Goal: Task Accomplishment & Management: Use online tool/utility

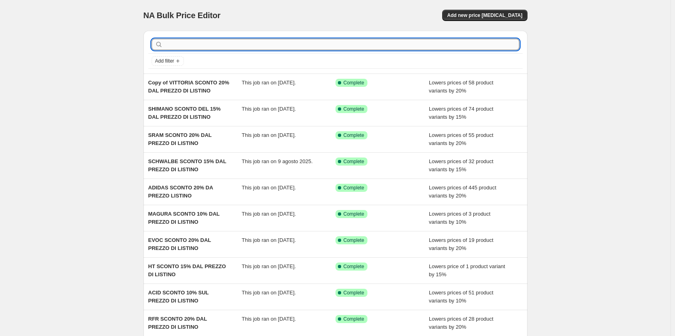
click at [273, 44] on input "text" at bounding box center [342, 44] width 355 height 11
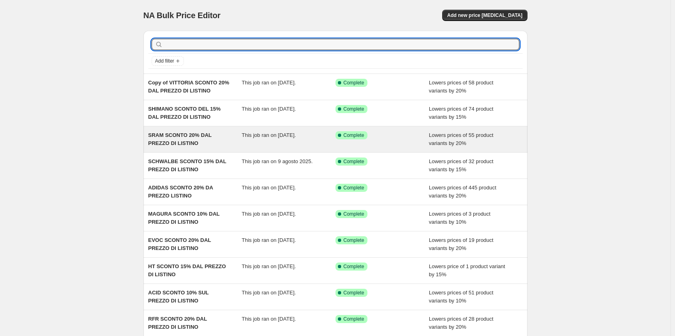
click at [231, 143] on div "SRAM SCONTO 20% DAL PREZZO DI LISTINO" at bounding box center [195, 139] width 94 height 16
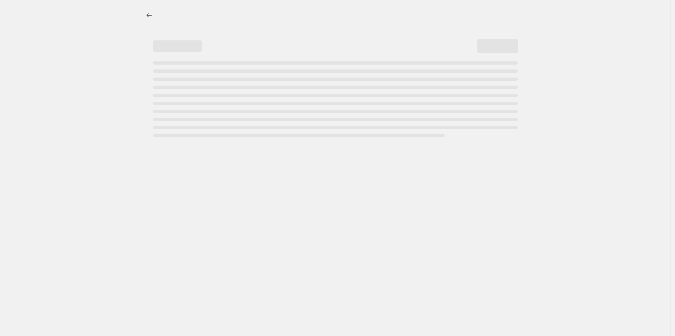
select select "percentage"
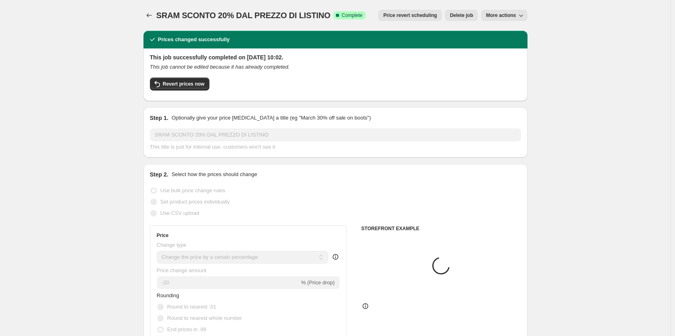
select select "vendor"
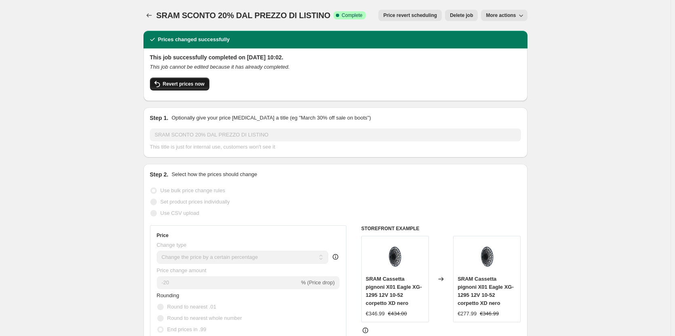
click at [176, 84] on span "Revert prices now" at bounding box center [184, 84] width 42 height 6
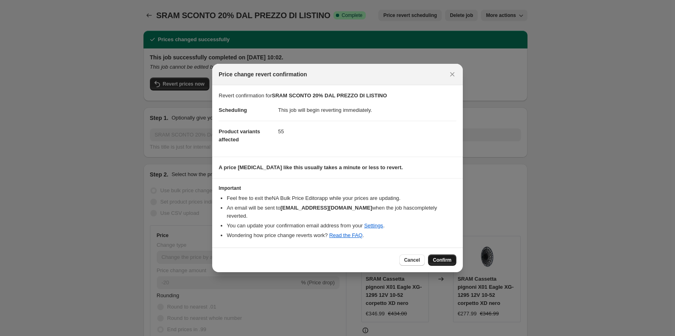
click at [449, 257] on span "Confirm" at bounding box center [442, 260] width 19 height 6
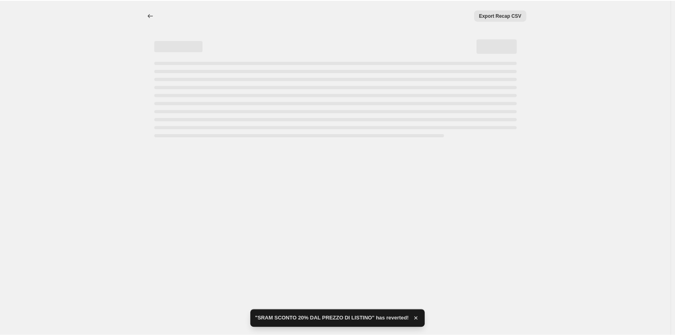
select select "percentage"
select select "vendor"
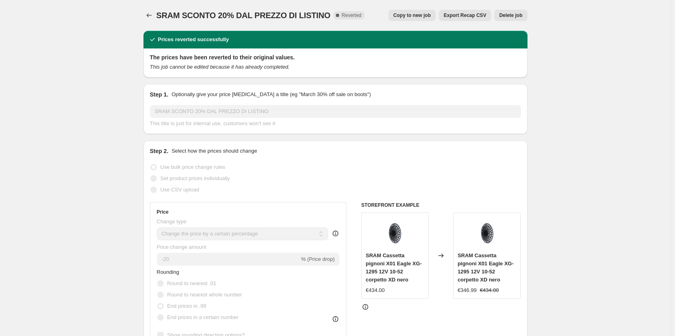
click at [421, 17] on span "Copy to new job" at bounding box center [412, 15] width 38 height 6
select select "percentage"
select select "vendor"
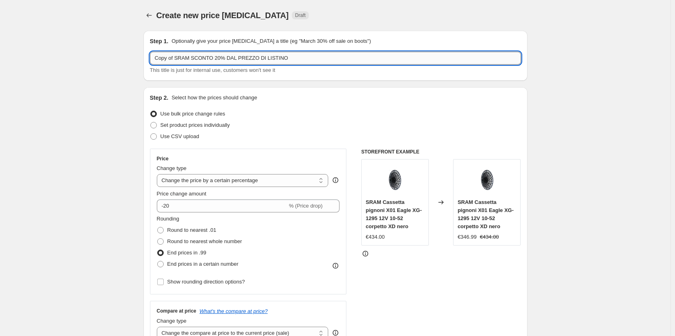
click at [294, 62] on input "Copy of SRAM SCONTO 20% DAL PREZZO DI LISTINO" at bounding box center [335, 58] width 371 height 13
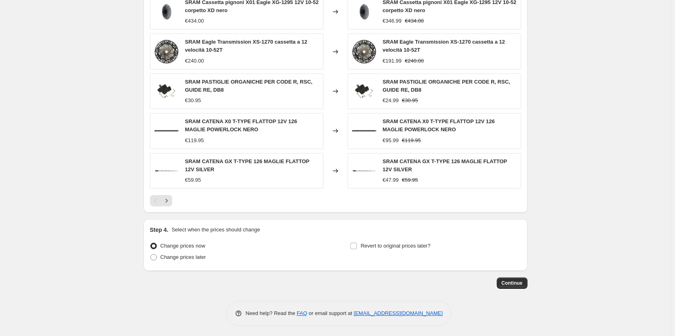
scroll to position [576, 0]
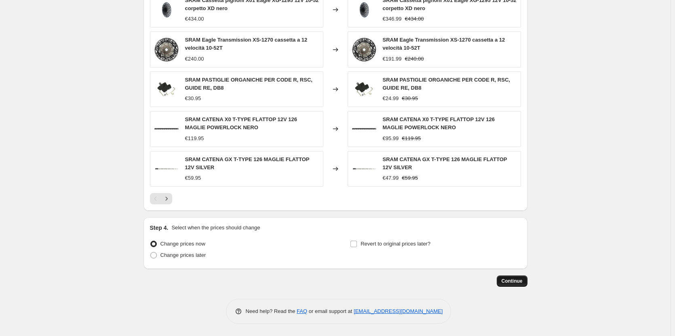
type input "SRAM SCONTO 20% DAL PREZZO DI LISTINO"
click at [506, 279] on span "Continue" at bounding box center [512, 281] width 21 height 6
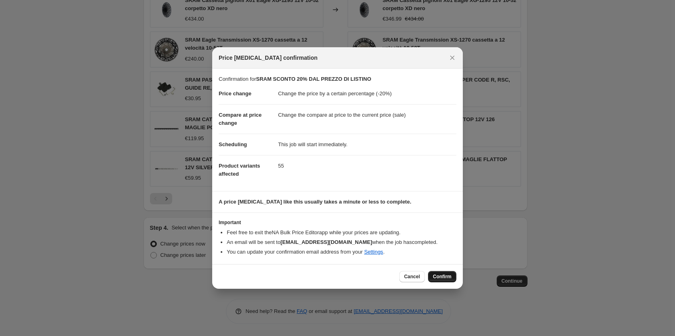
click at [444, 275] on span "Confirm" at bounding box center [442, 277] width 19 height 6
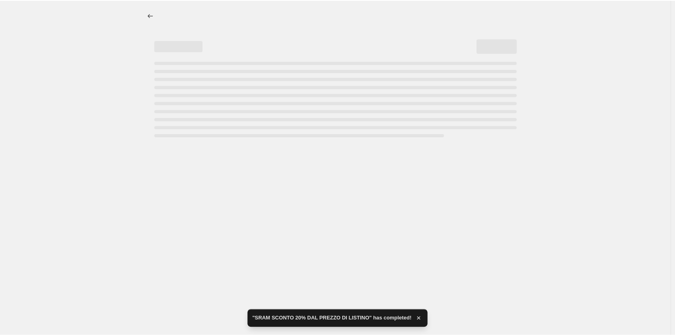
select select "percentage"
select select "vendor"
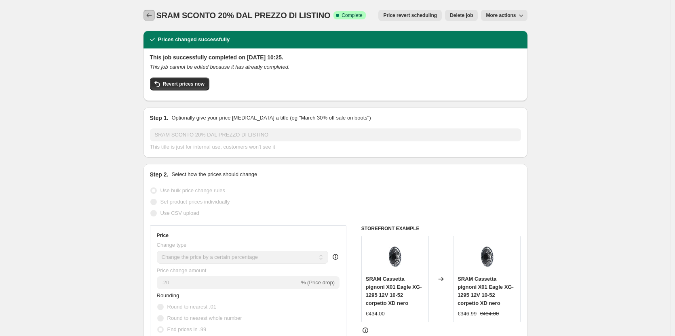
click at [147, 16] on icon "Price change jobs" at bounding box center [149, 15] width 8 height 8
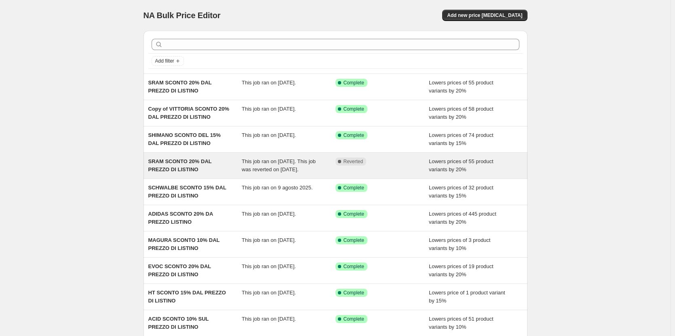
click at [304, 171] on span "This job ran on [DATE]. This job was reverted on [DATE]." at bounding box center [279, 166] width 74 height 14
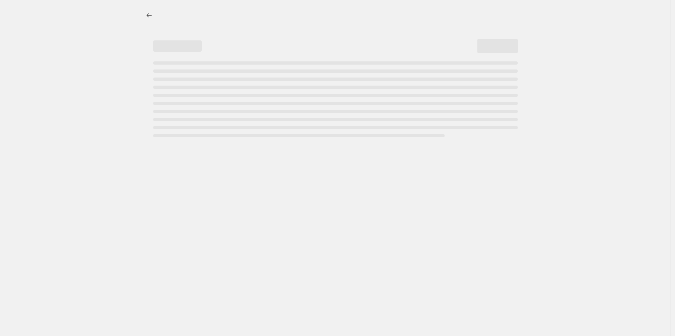
select select "percentage"
select select "vendor"
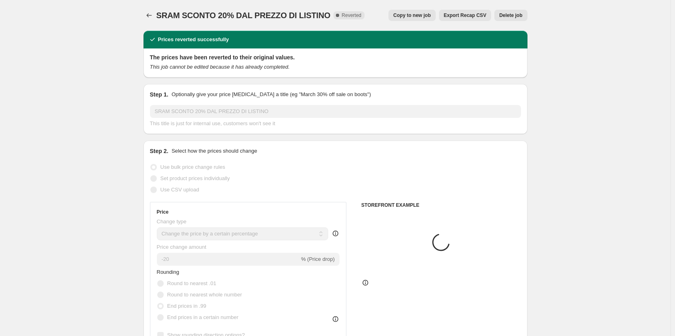
click at [520, 17] on span "Delete job" at bounding box center [510, 15] width 23 height 6
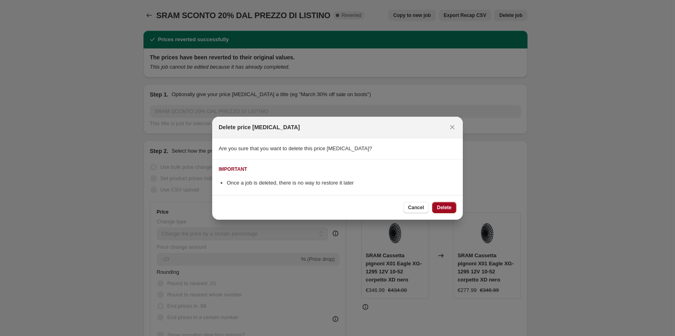
click at [450, 203] on button "Delete" at bounding box center [444, 207] width 24 height 11
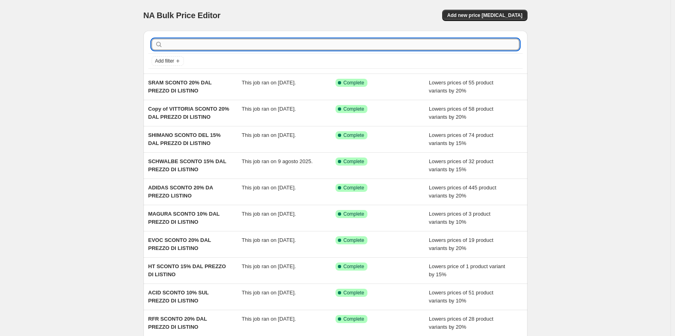
click at [186, 42] on input "text" at bounding box center [342, 44] width 355 height 11
type input "pro"
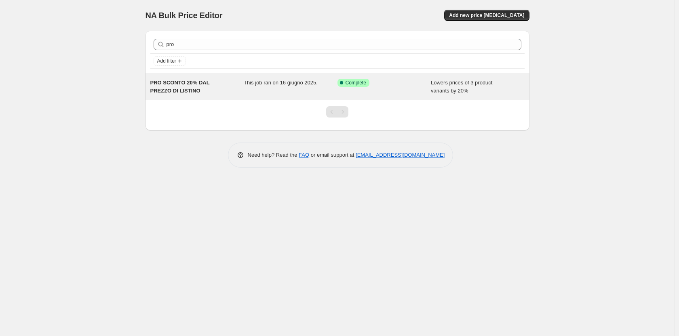
click at [184, 86] on span "PRO SCONTO 20% DAL PREZZO DI LISTINO" at bounding box center [179, 87] width 59 height 14
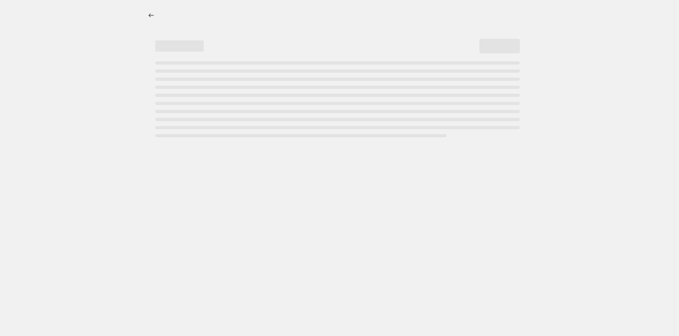
select select "percentage"
select select "vendor"
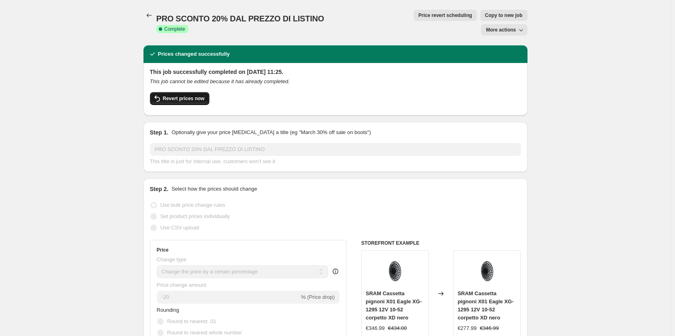
click at [194, 92] on button "Revert prices now" at bounding box center [179, 98] width 59 height 13
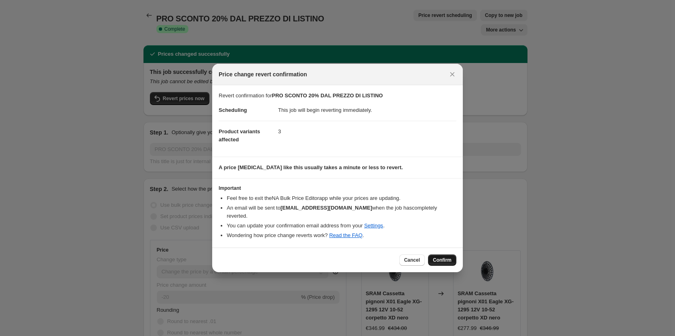
click at [439, 258] on span "Confirm" at bounding box center [442, 260] width 19 height 6
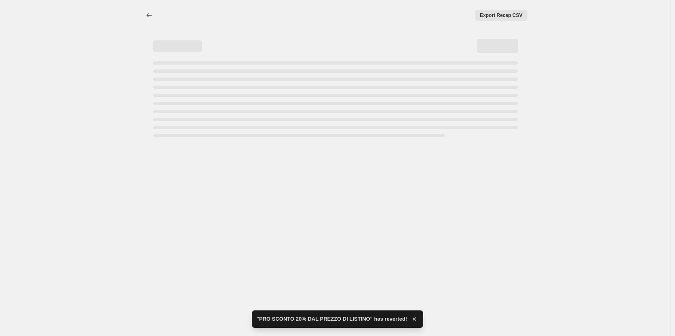
select select "percentage"
select select "vendor"
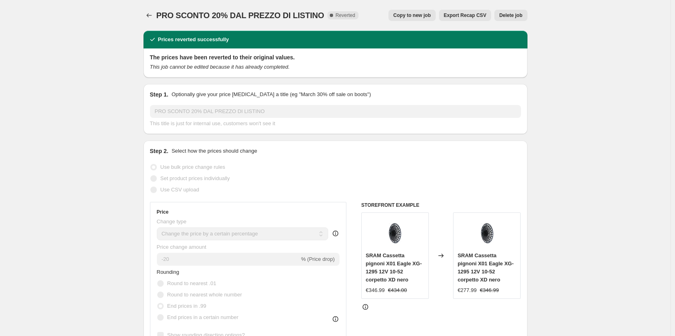
click at [431, 17] on span "Copy to new job" at bounding box center [412, 15] width 38 height 6
select select "percentage"
select select "vendor"
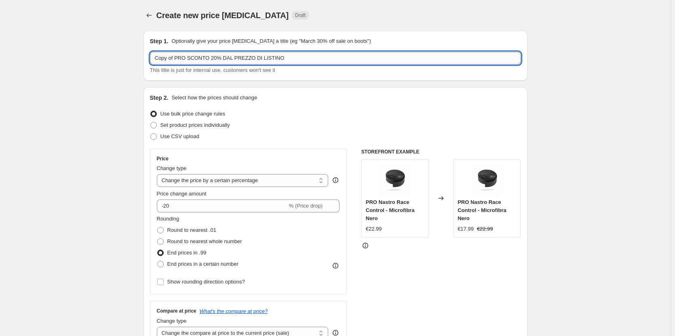
click at [288, 59] on input "Copy of PRO SCONTO 20% DAL PREZZO DI LISTINO" at bounding box center [335, 58] width 371 height 13
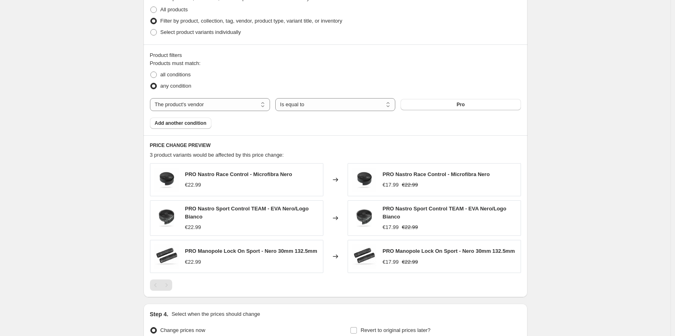
scroll to position [491, 0]
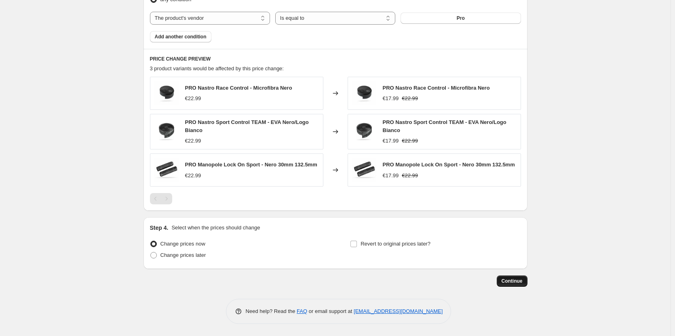
type input "PRO SCONTO 20% DAL PREZZO DI LISTINO"
click at [520, 283] on span "Continue" at bounding box center [512, 281] width 21 height 6
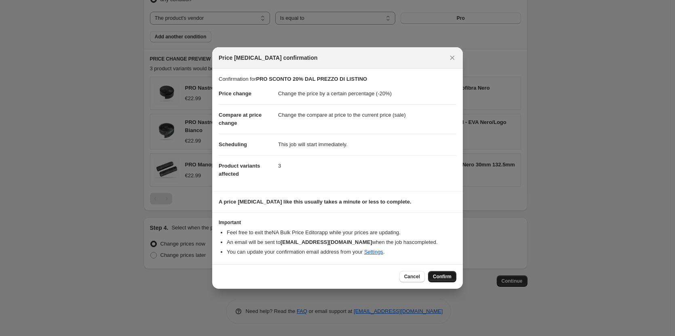
click at [447, 279] on span "Confirm" at bounding box center [442, 277] width 19 height 6
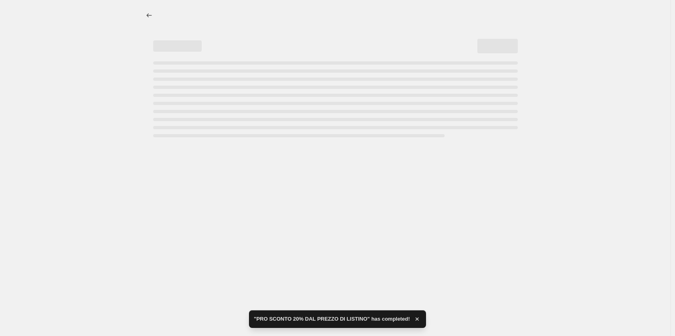
select select "percentage"
select select "vendor"
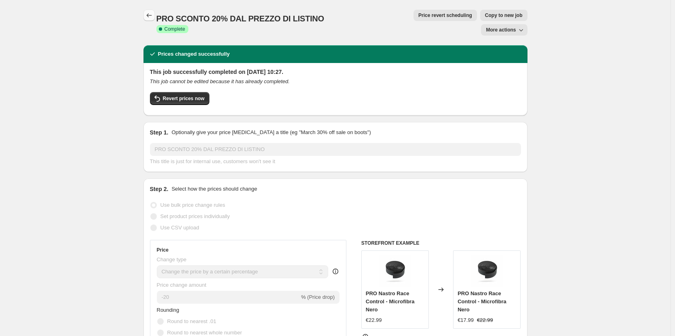
click at [155, 11] on button "Price change jobs" at bounding box center [149, 15] width 11 height 11
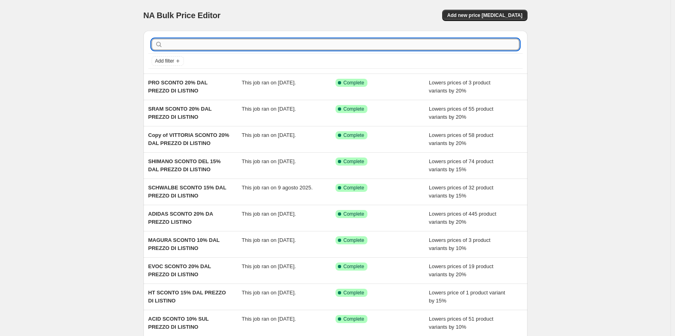
click at [250, 42] on input "text" at bounding box center [342, 44] width 355 height 11
type input "pro"
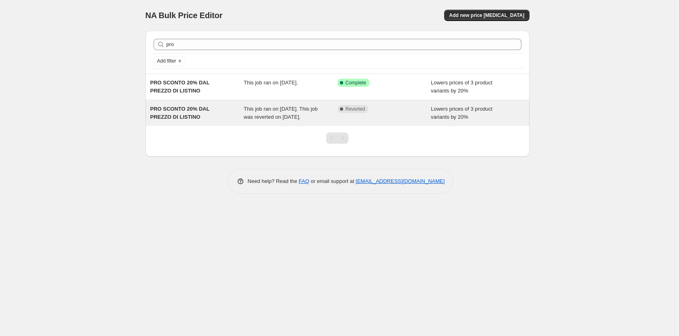
click at [366, 115] on div "Complete Reverted" at bounding box center [385, 113] width 94 height 16
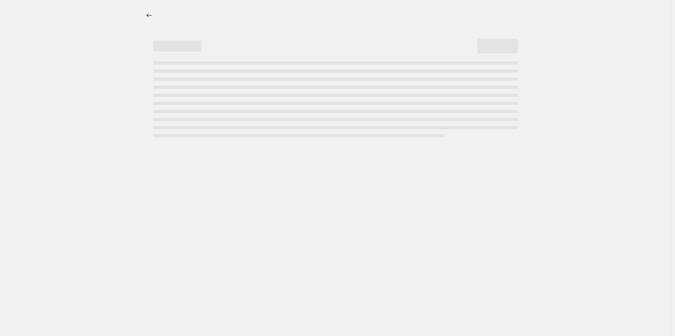
select select "percentage"
select select "vendor"
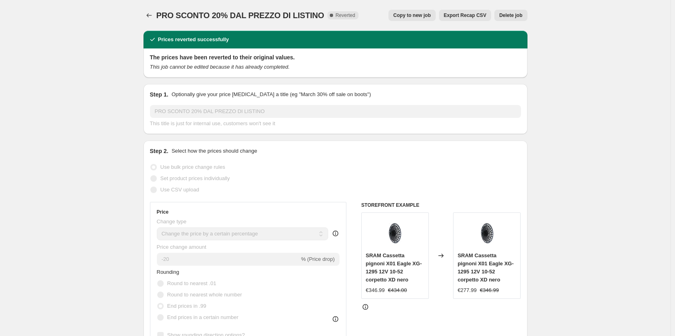
click at [518, 18] on span "Delete job" at bounding box center [510, 15] width 23 height 6
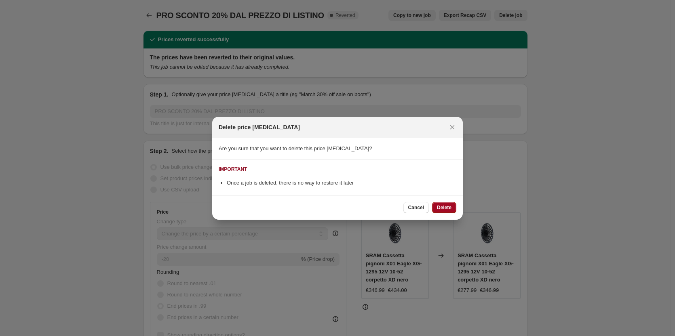
click at [453, 205] on button "Delete" at bounding box center [444, 207] width 24 height 11
